Goal: Find specific page/section

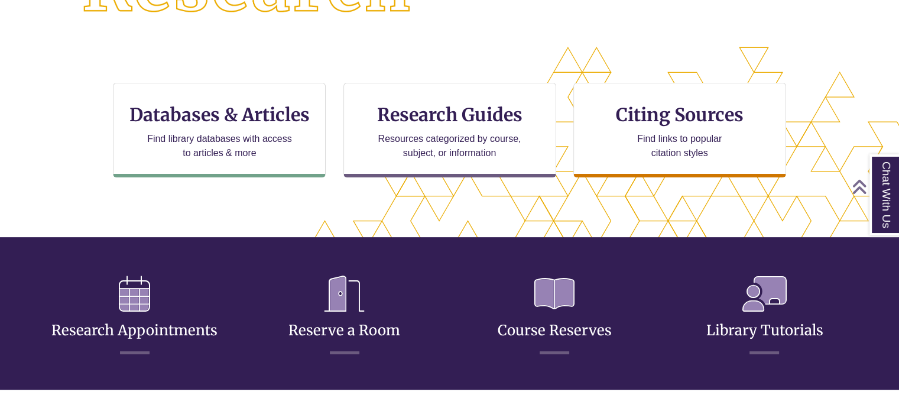
scroll to position [591, 0]
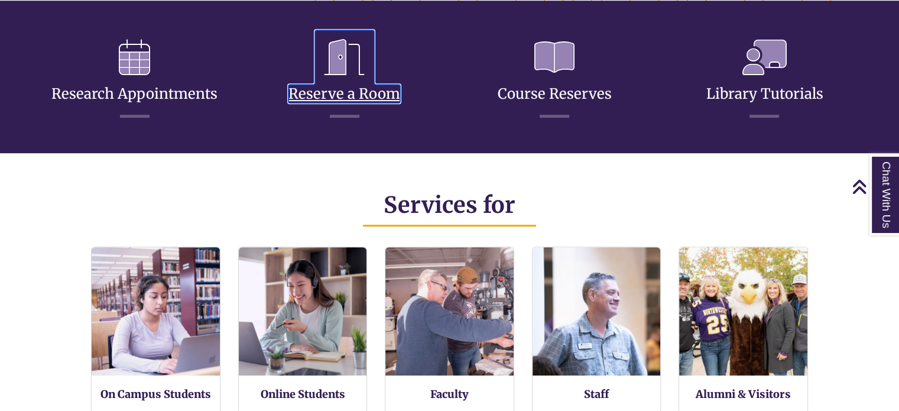
click at [363, 63] on icon at bounding box center [344, 57] width 59 height 54
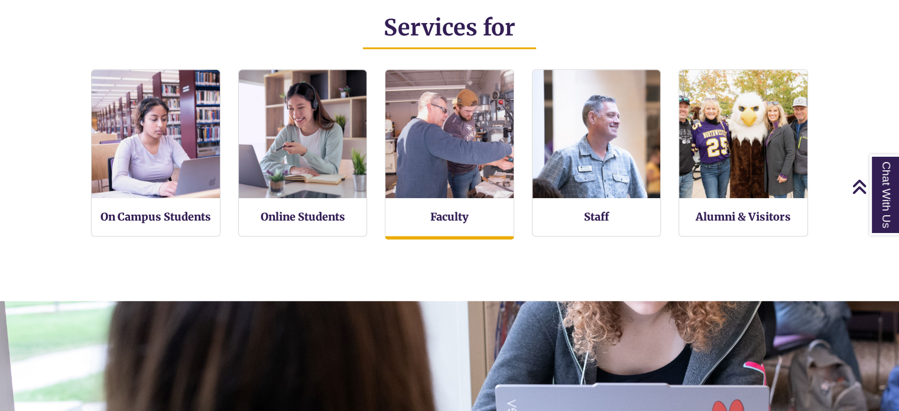
click at [421, 208] on div "Faculty" at bounding box center [449, 154] width 129 height 170
click at [444, 220] on link "Faculty" at bounding box center [449, 217] width 38 height 15
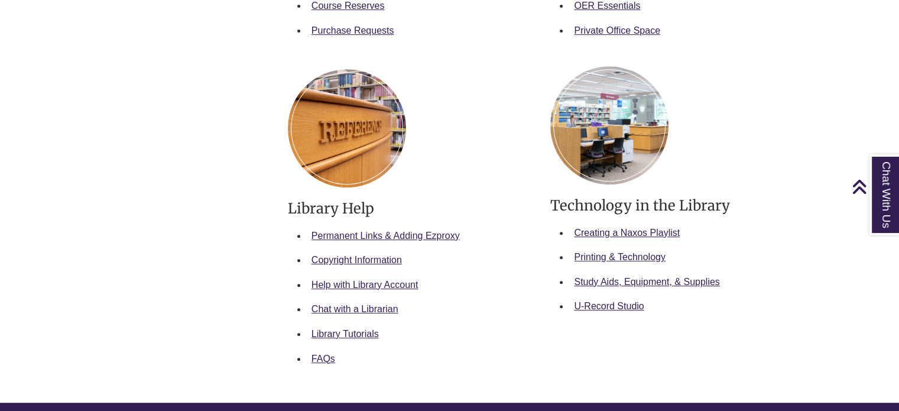
scroll to position [532, 0]
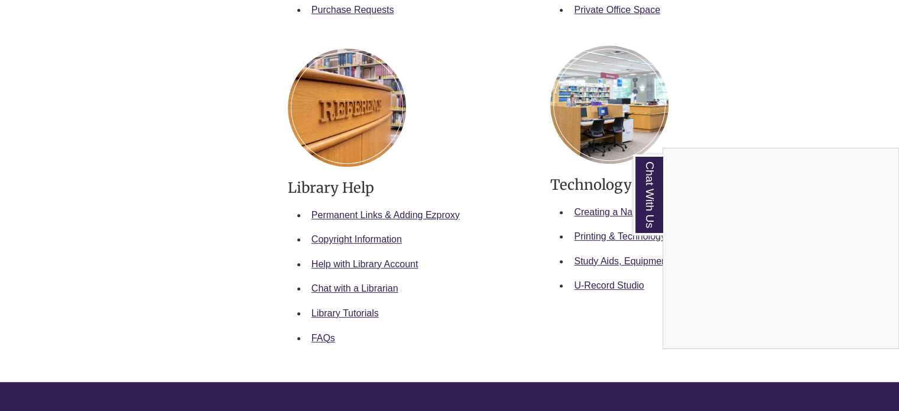
click at [588, 288] on div "Chat With Us" at bounding box center [449, 205] width 899 height 411
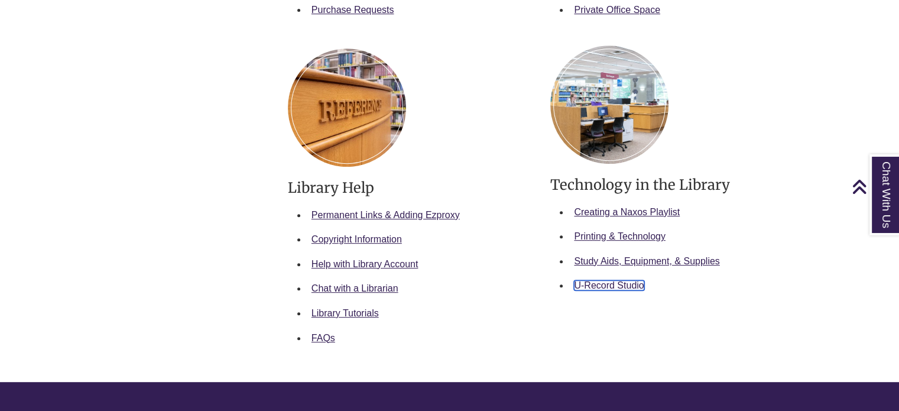
click at [588, 283] on link "U-Record Studio" at bounding box center [609, 285] width 70 height 10
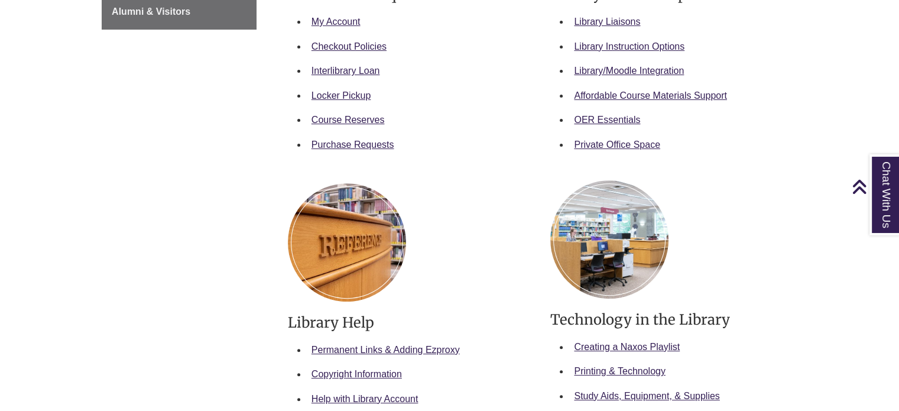
scroll to position [236, 0]
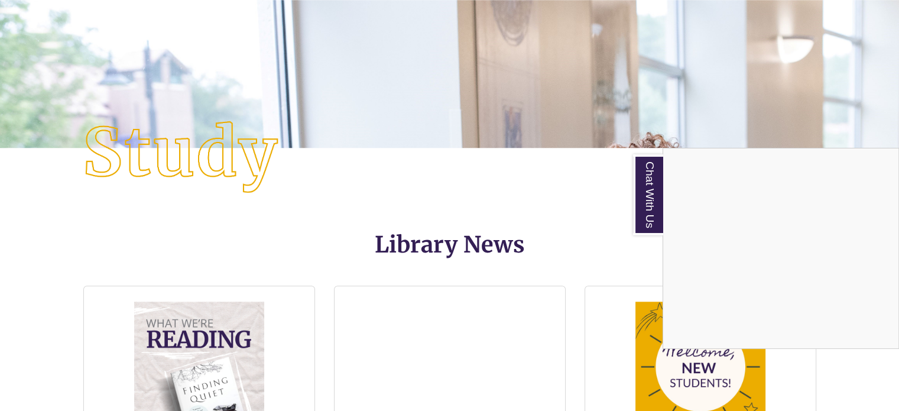
scroll to position [1001, 0]
